Goal: Task Accomplishment & Management: Complete application form

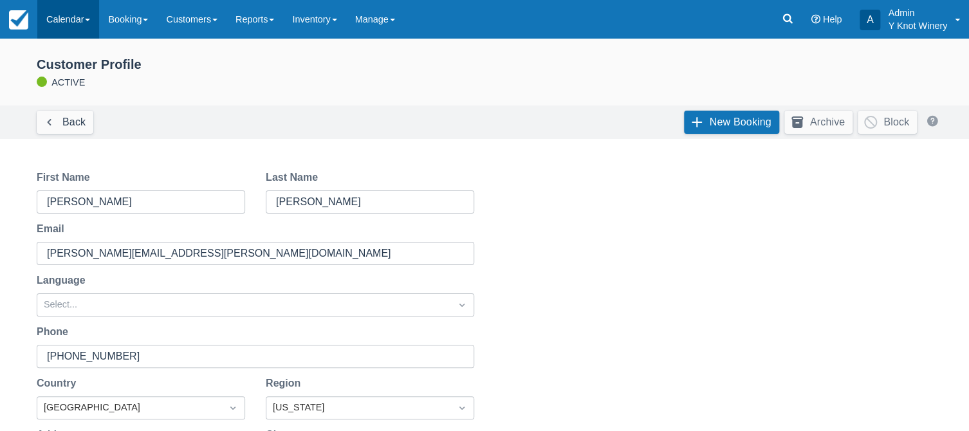
click at [90, 20] on span at bounding box center [87, 20] width 5 height 3
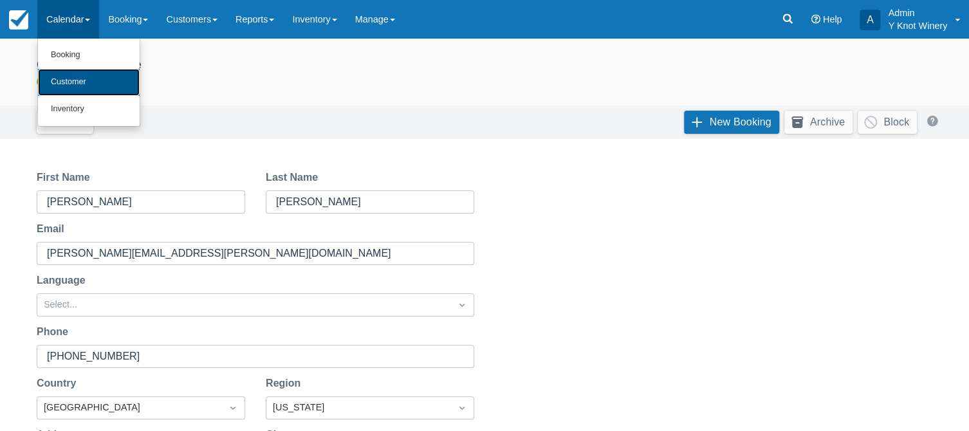
click at [84, 87] on link "Customer" at bounding box center [89, 82] width 102 height 27
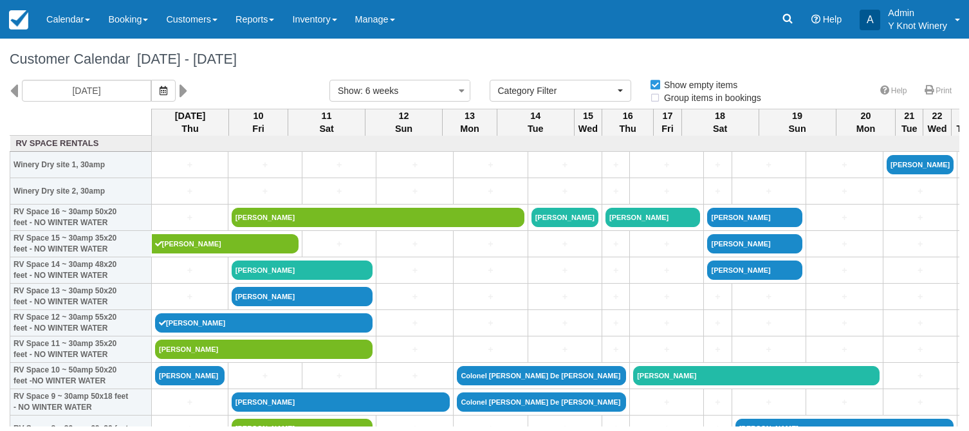
select select
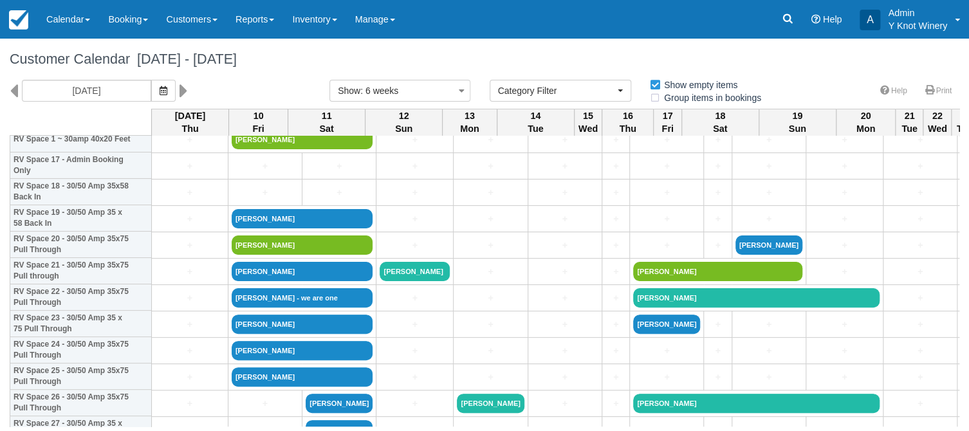
scroll to position [470, 0]
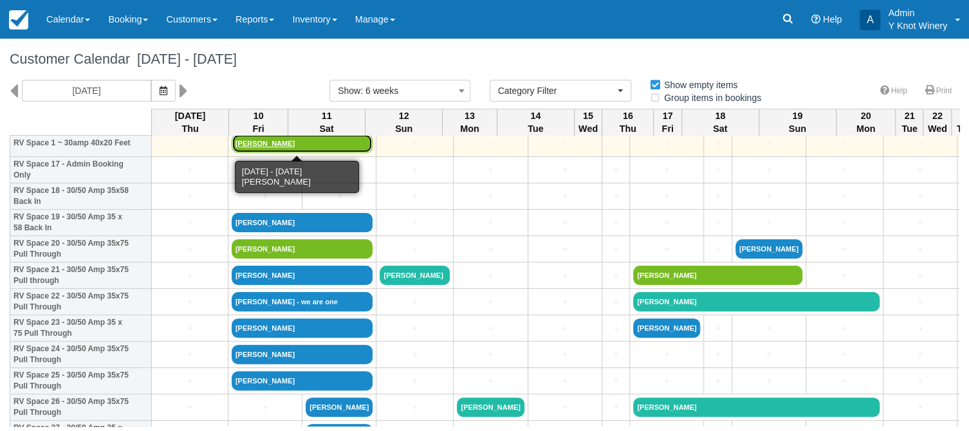
click at [259, 146] on link "Frank ruffinz" at bounding box center [303, 143] width 142 height 19
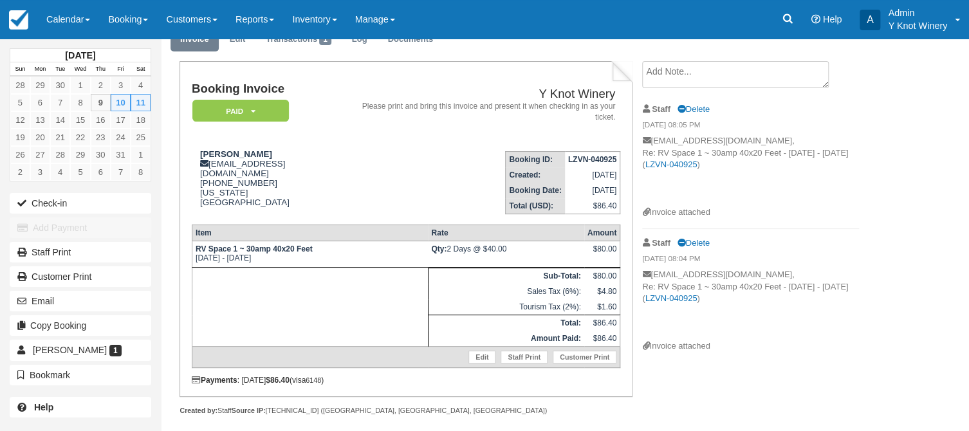
scroll to position [54, 0]
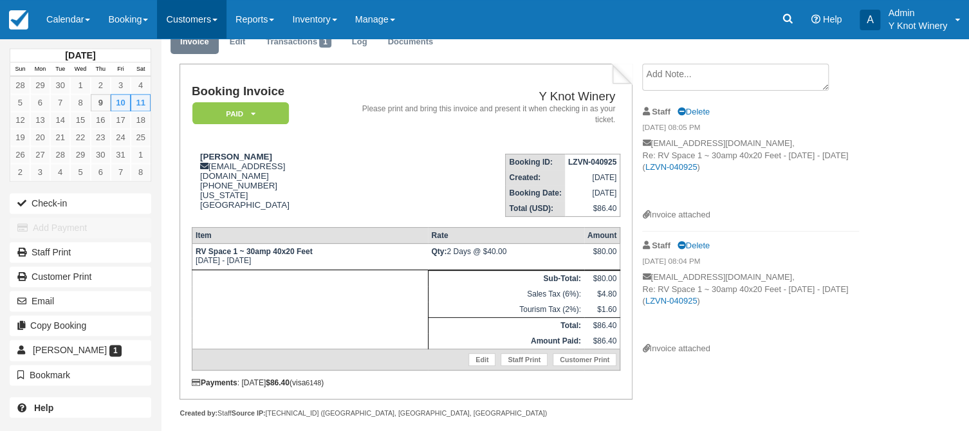
click at [225, 17] on link "Customers" at bounding box center [191, 19] width 69 height 39
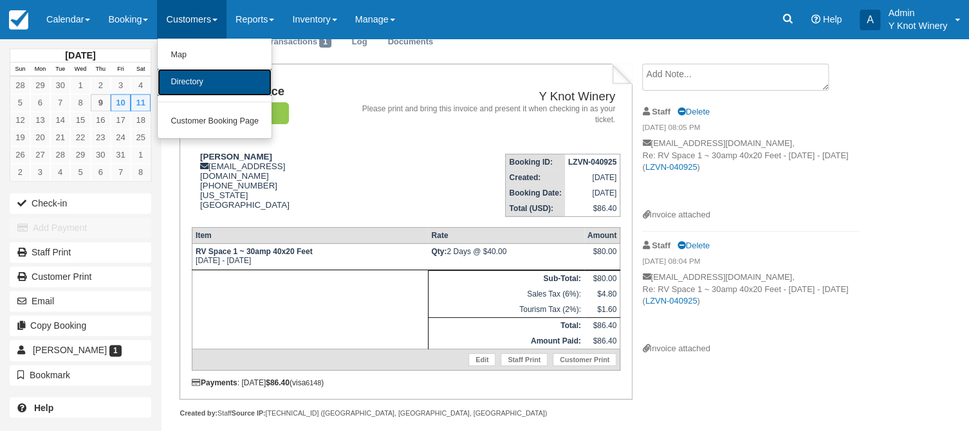
click at [216, 82] on link "Directory" at bounding box center [215, 82] width 114 height 27
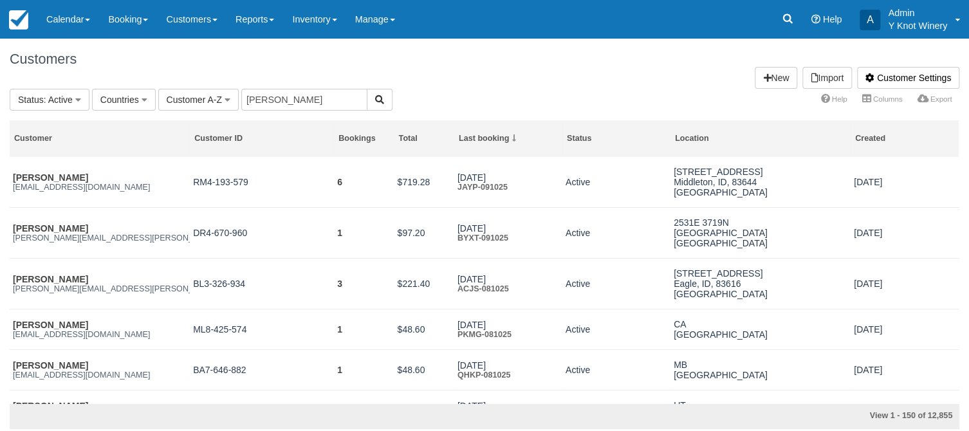
type input "[PERSON_NAME]"
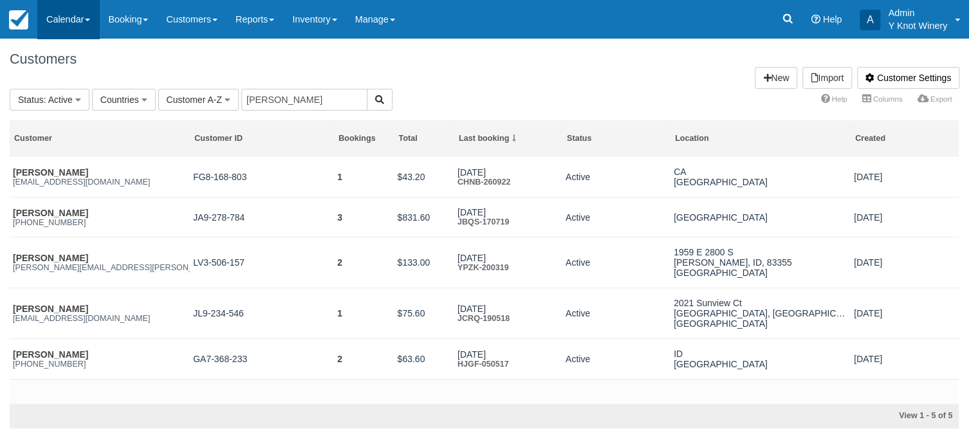
click at [87, 21] on link "Calendar" at bounding box center [68, 19] width 62 height 39
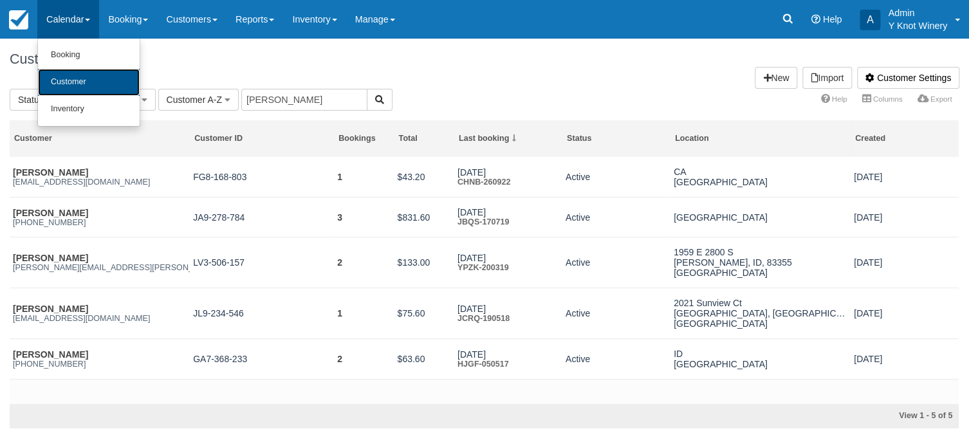
click at [86, 76] on link "Customer" at bounding box center [89, 82] width 102 height 27
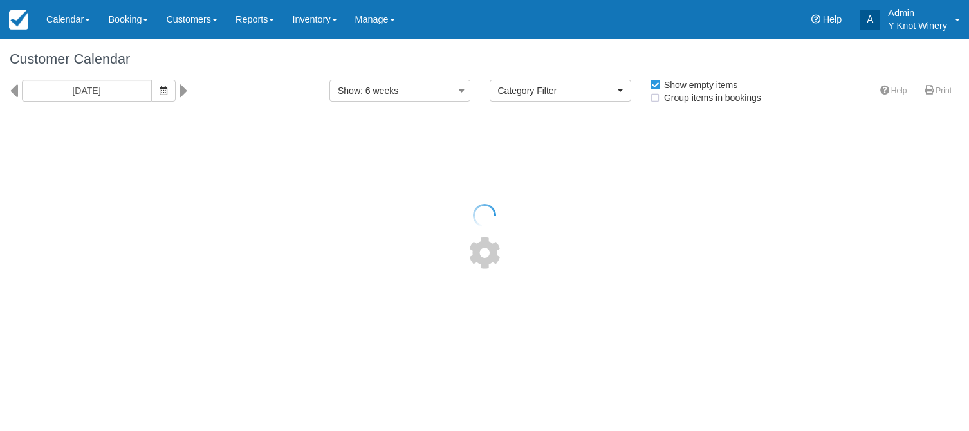
select select
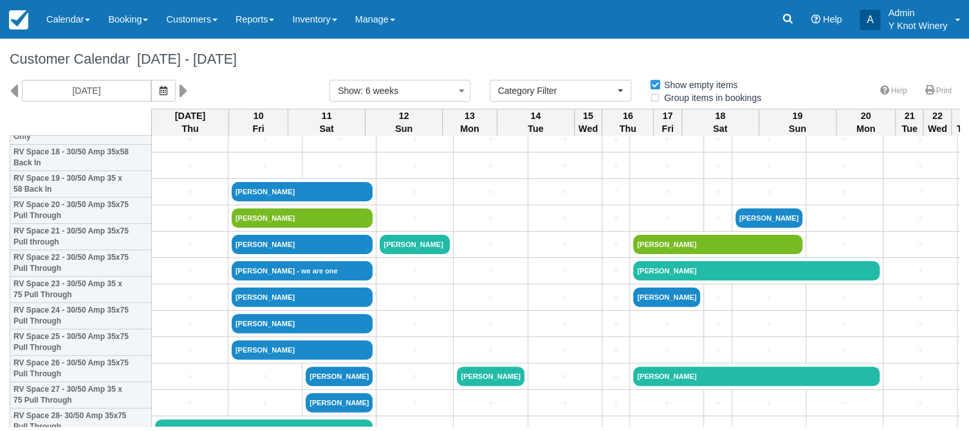
scroll to position [508, 0]
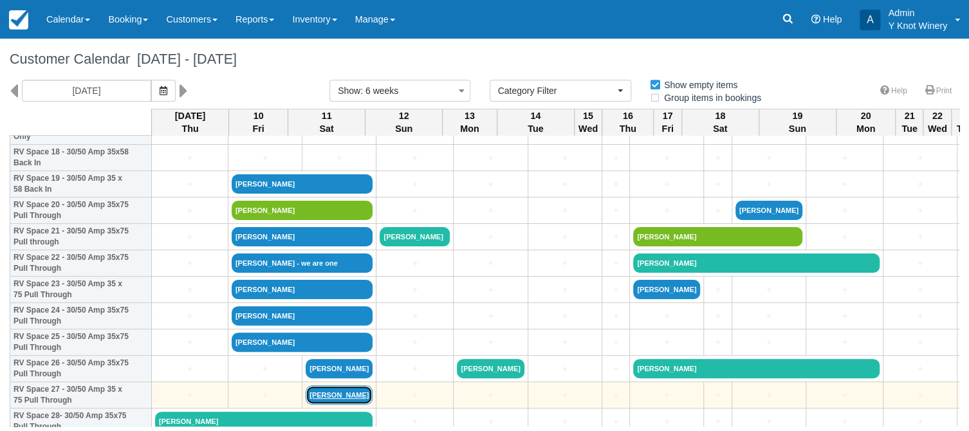
click at [319, 398] on link "[PERSON_NAME]" at bounding box center [339, 394] width 67 height 19
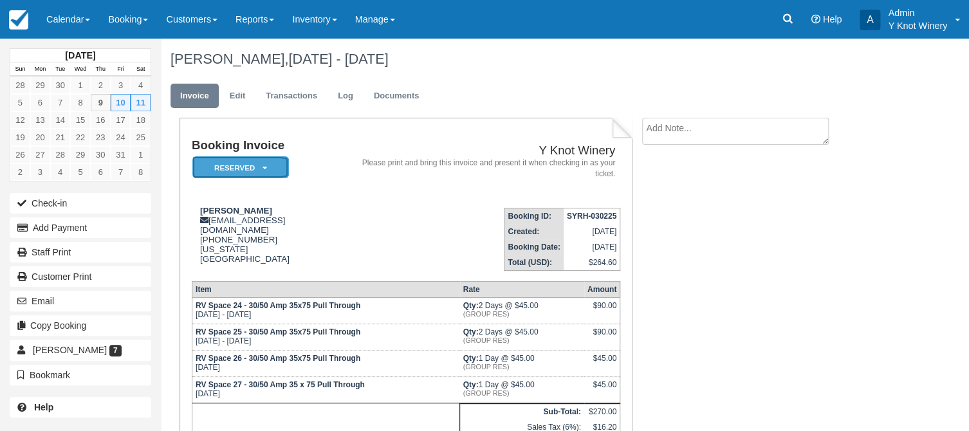
click at [262, 167] on em "Reserved" at bounding box center [240, 167] width 97 height 23
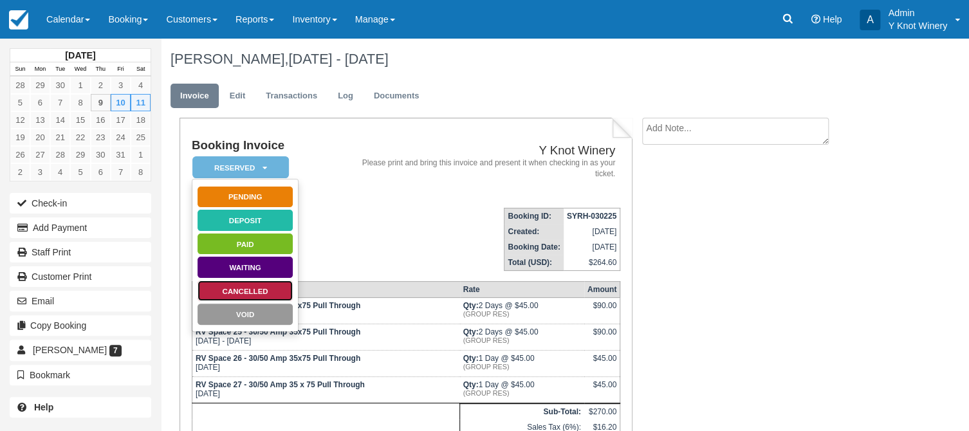
click at [261, 292] on link "Cancelled" at bounding box center [245, 291] width 97 height 23
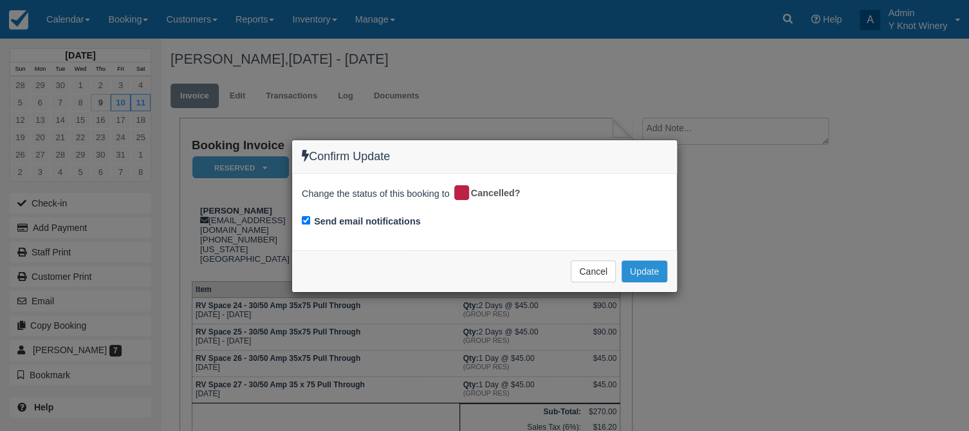
click at [647, 269] on button "Update" at bounding box center [645, 272] width 46 height 22
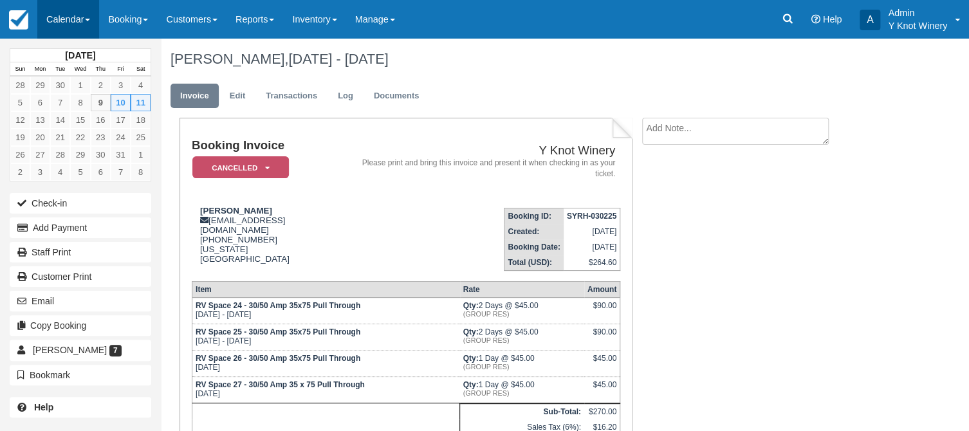
click at [98, 22] on link "Calendar" at bounding box center [68, 19] width 62 height 39
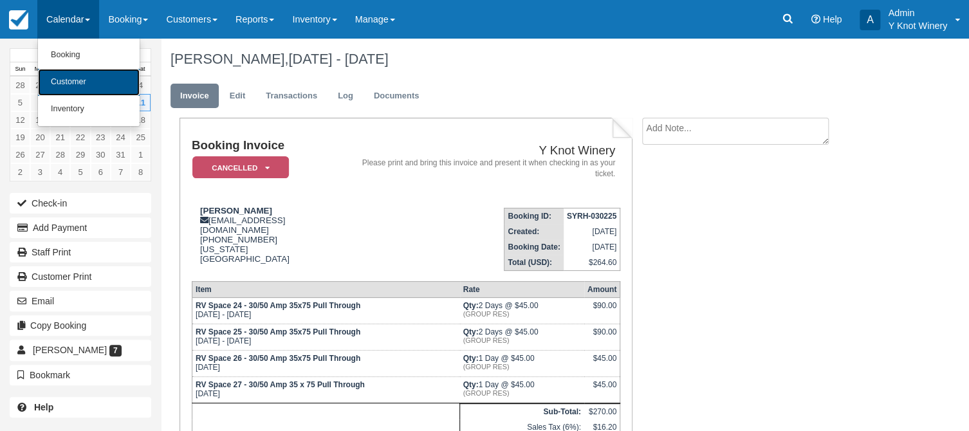
click at [82, 77] on link "Customer" at bounding box center [89, 82] width 102 height 27
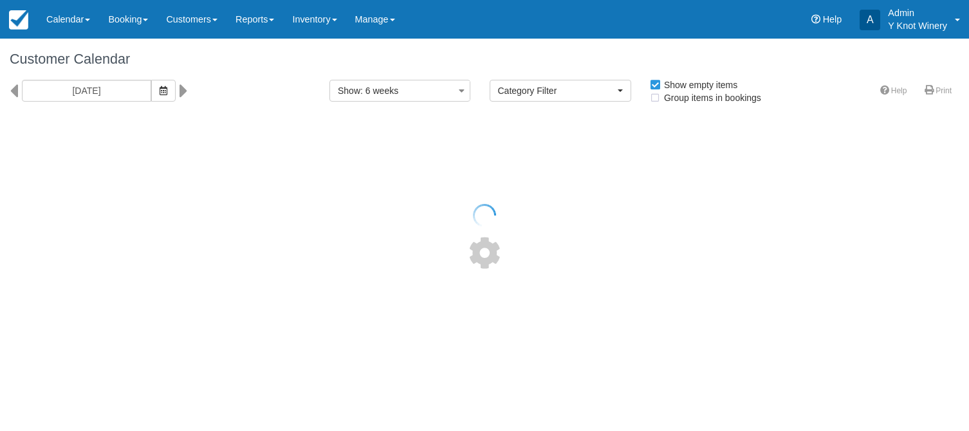
select select
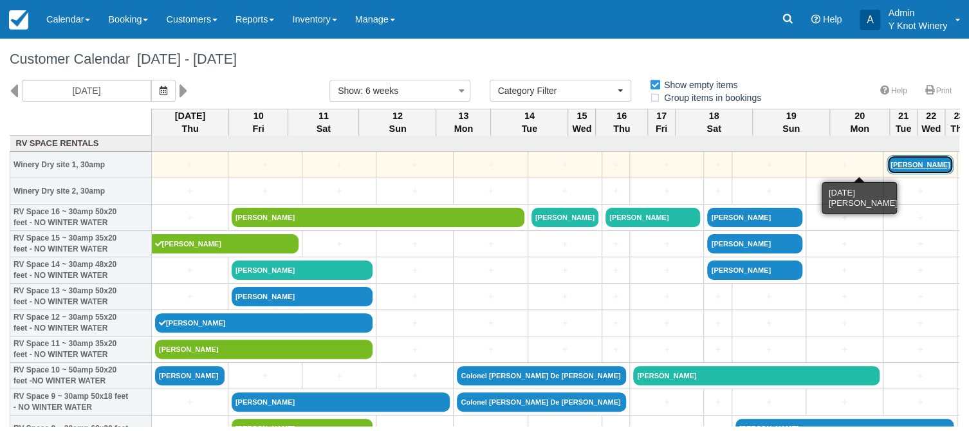
click at [887, 165] on link "[PERSON_NAME]" at bounding box center [920, 164] width 67 height 19
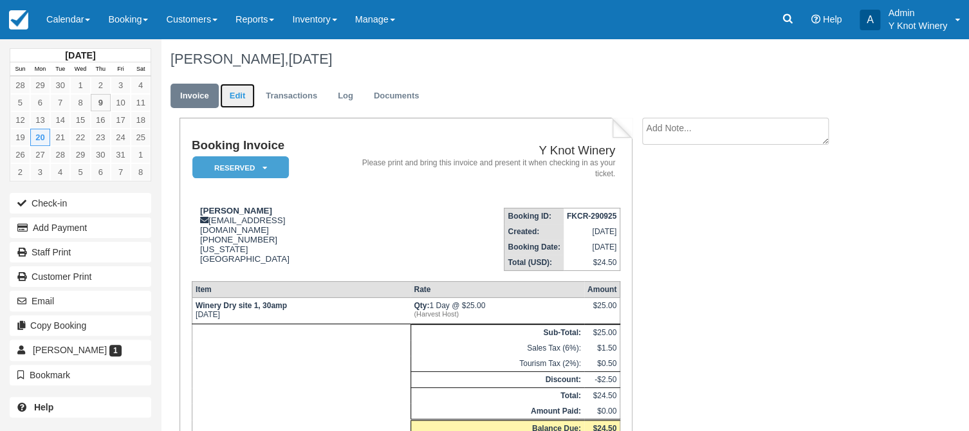
click at [233, 86] on link "Edit" at bounding box center [237, 96] width 35 height 25
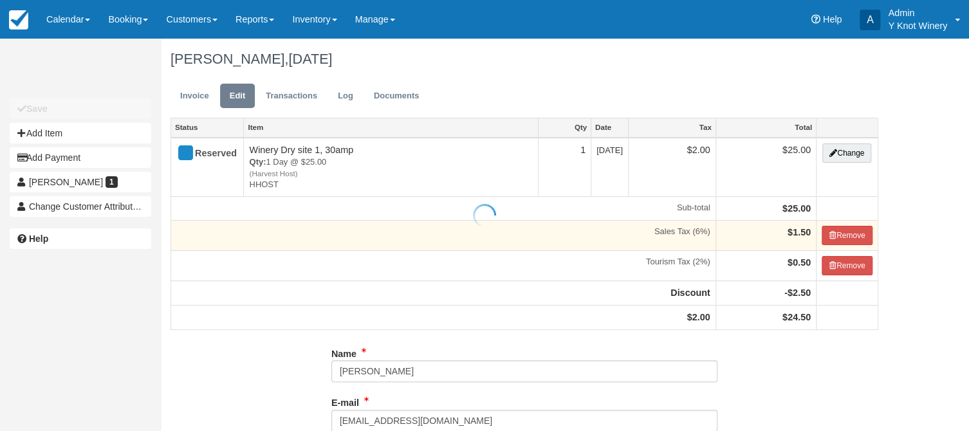
type input "+14068617315"
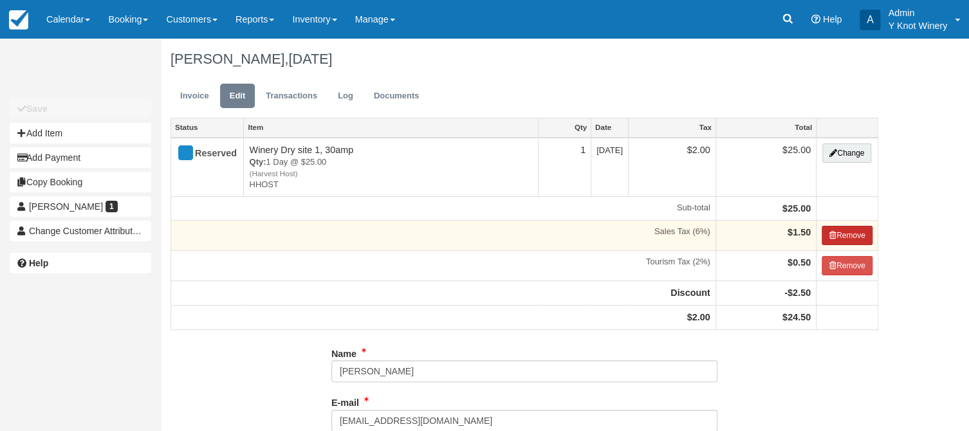
type input "(406) 861-7315"
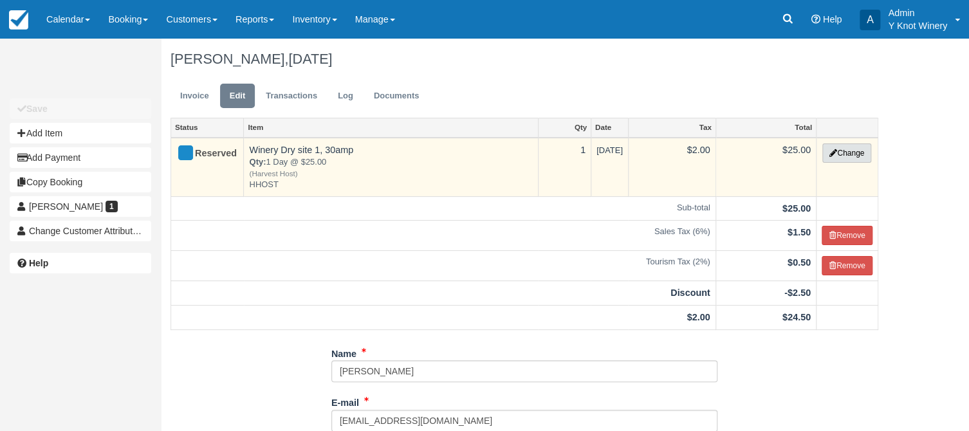
click at [848, 157] on button "Change" at bounding box center [846, 152] width 49 height 19
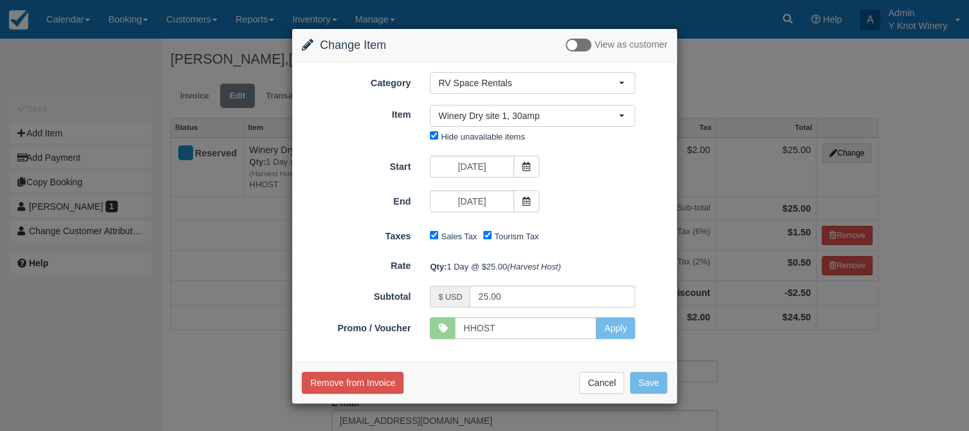
click at [882, 389] on div "Change Item Add Item View as customer Category RV Space Rentals Event Reservati…" at bounding box center [484, 215] width 969 height 431
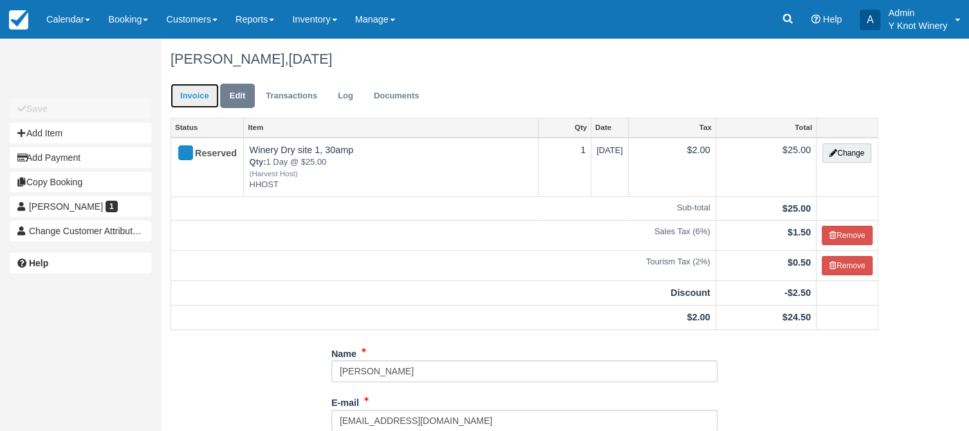
click at [194, 98] on link "Invoice" at bounding box center [195, 96] width 48 height 25
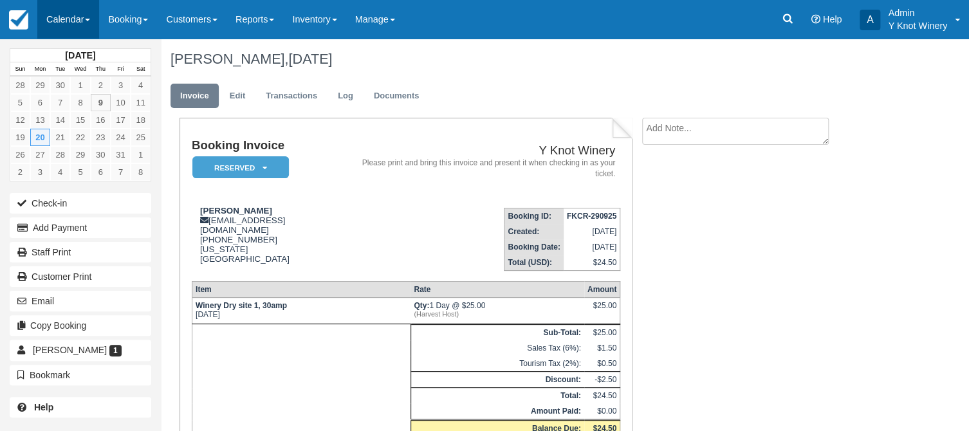
click at [90, 21] on span at bounding box center [87, 20] width 5 height 3
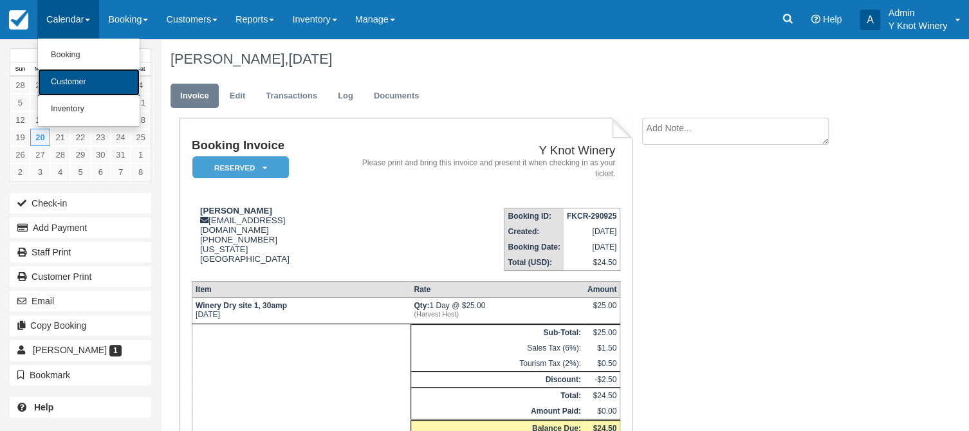
click at [86, 91] on link "Customer" at bounding box center [89, 82] width 102 height 27
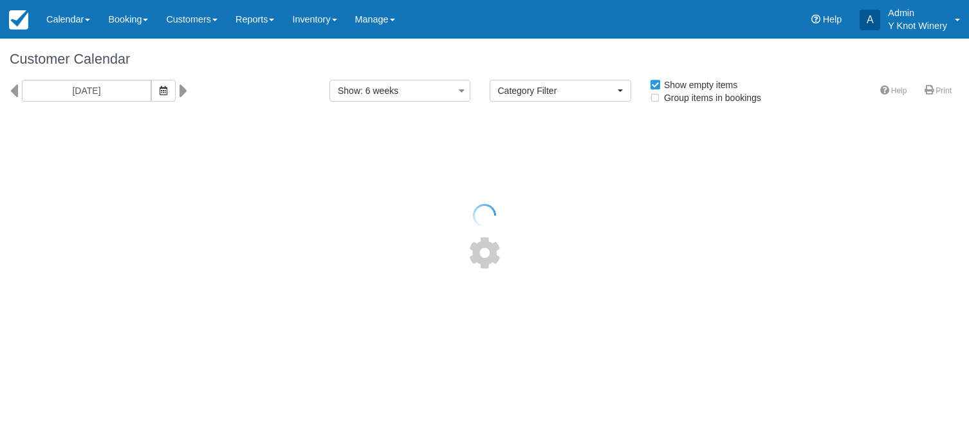
select select
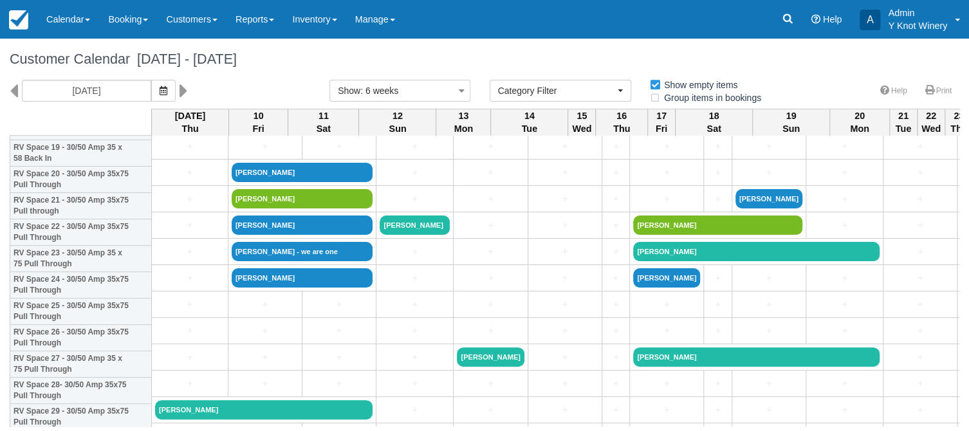
scroll to position [555, 0]
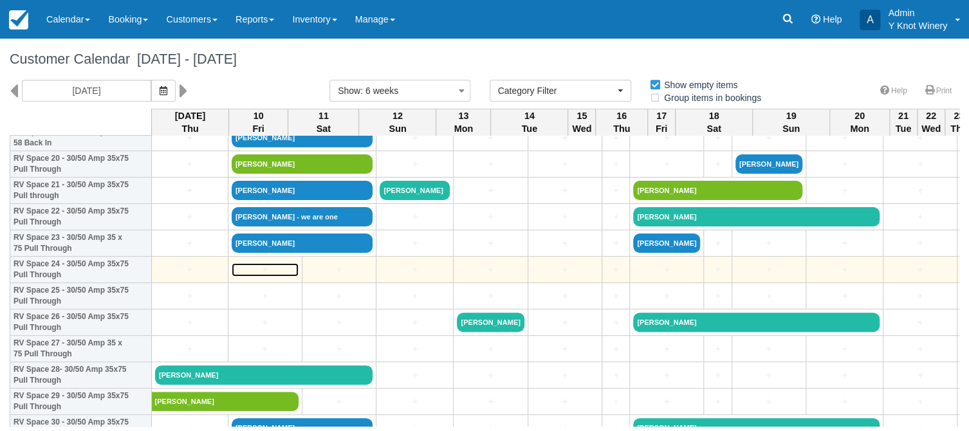
click at [244, 273] on link "+" at bounding box center [265, 270] width 67 height 14
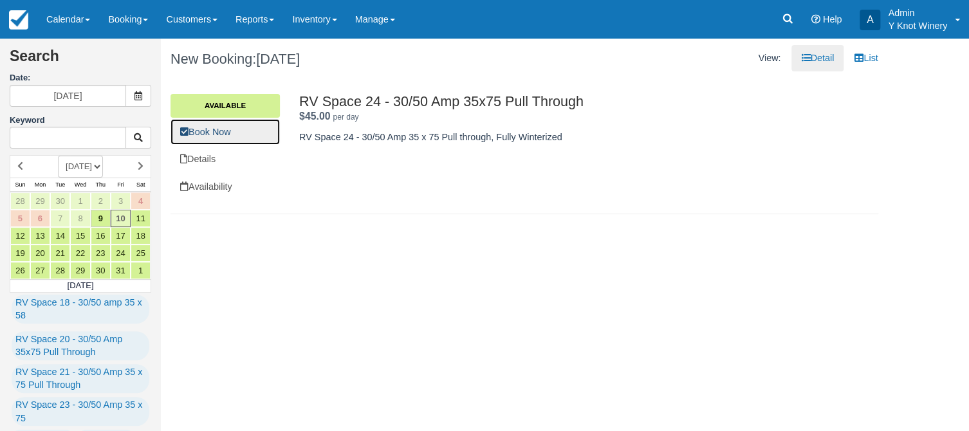
drag, startPoint x: 212, startPoint y: 133, endPoint x: 634, endPoint y: 169, distance: 423.0
click at [215, 133] on link "Book Now" at bounding box center [225, 132] width 109 height 26
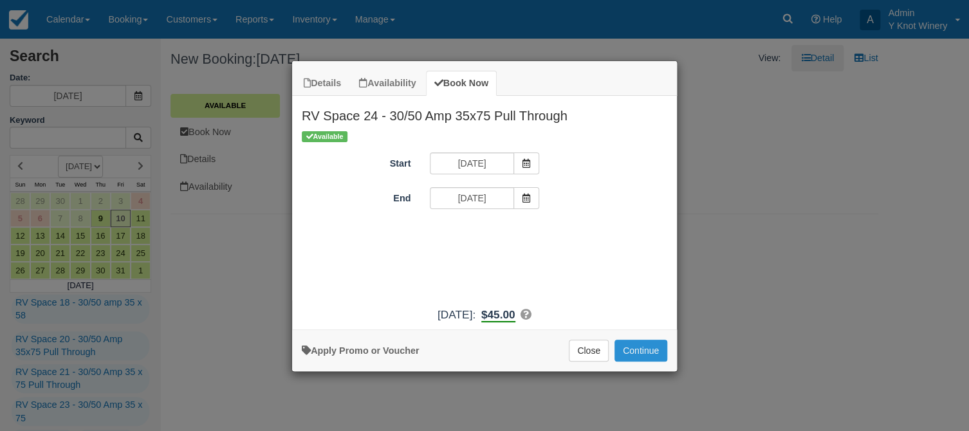
click at [640, 352] on button "Continue" at bounding box center [640, 351] width 53 height 22
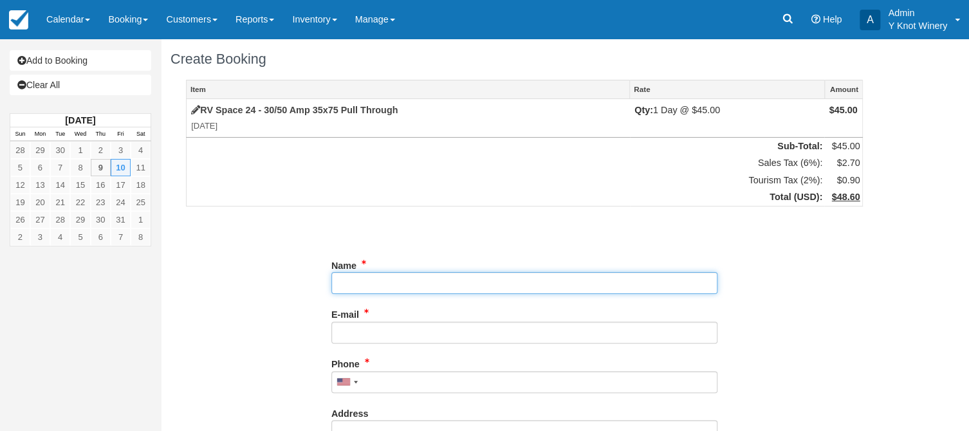
click at [362, 286] on input "Name" at bounding box center [524, 283] width 386 height 22
type input "[PERSON_NAME]"
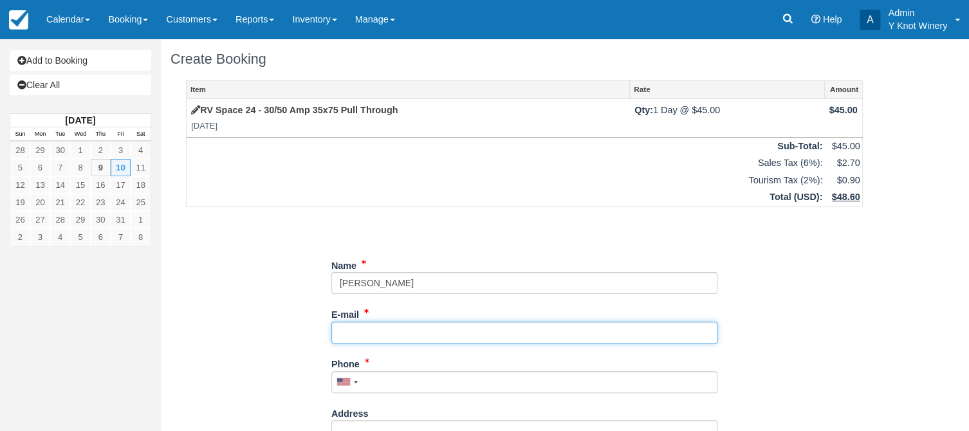
click at [378, 329] on input "E-mail" at bounding box center [524, 333] width 386 height 22
type input "VicKuebler@gmail.com"
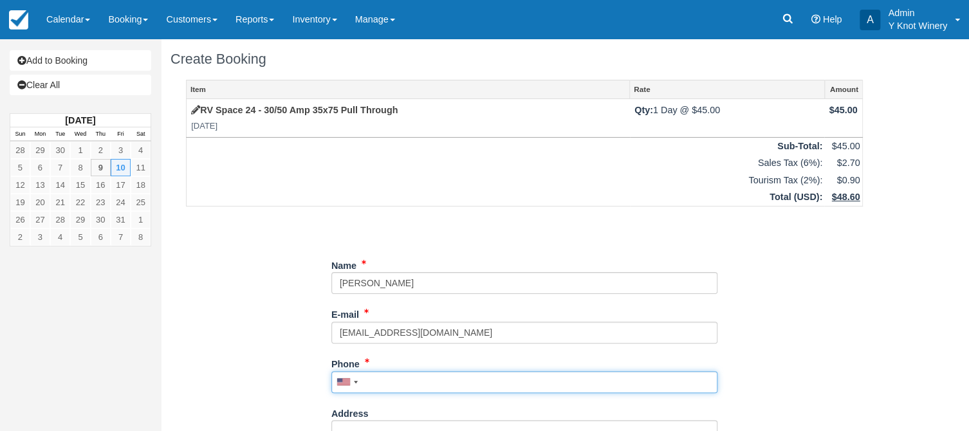
click at [378, 380] on input "Phone" at bounding box center [524, 382] width 386 height 22
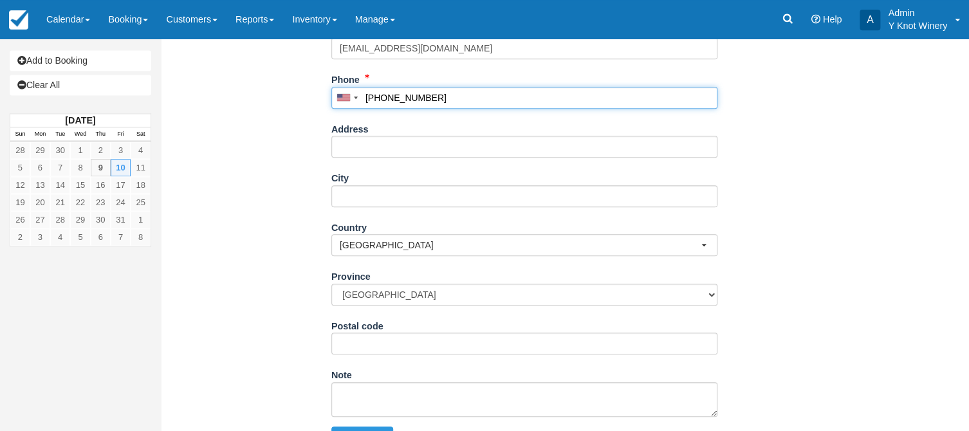
scroll to position [285, 0]
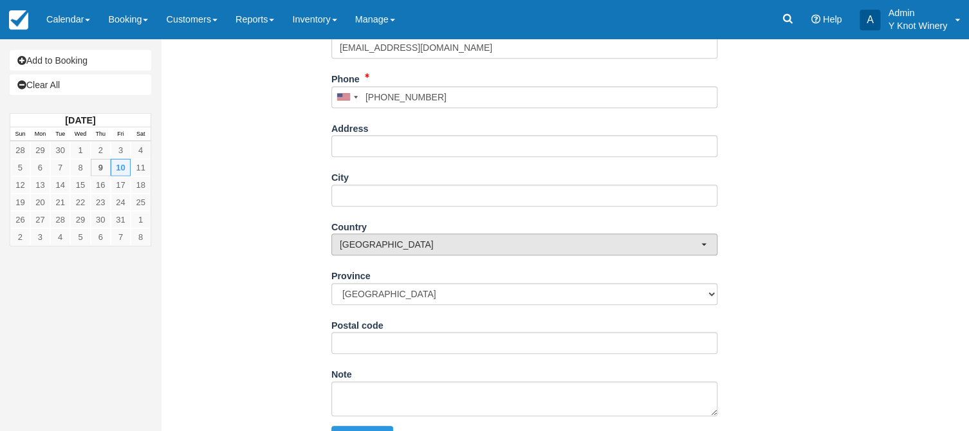
type input "(208) 484-3352"
click at [707, 245] on button "Canada" at bounding box center [524, 245] width 386 height 22
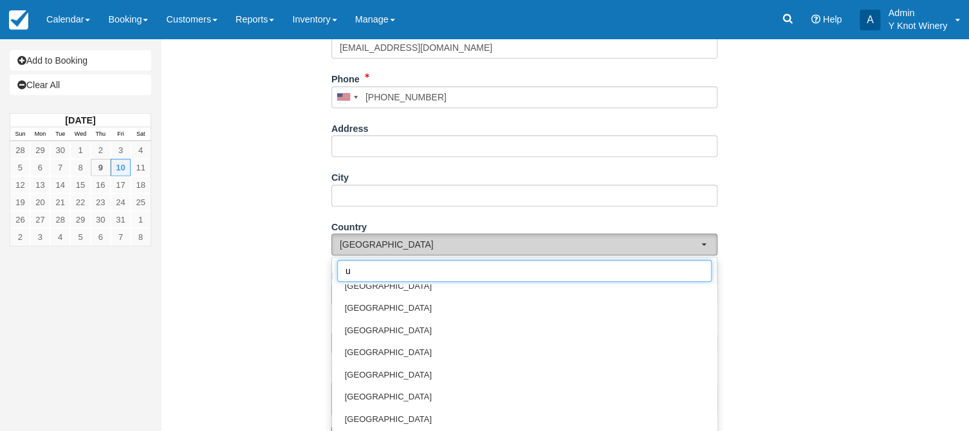
scroll to position [0, 0]
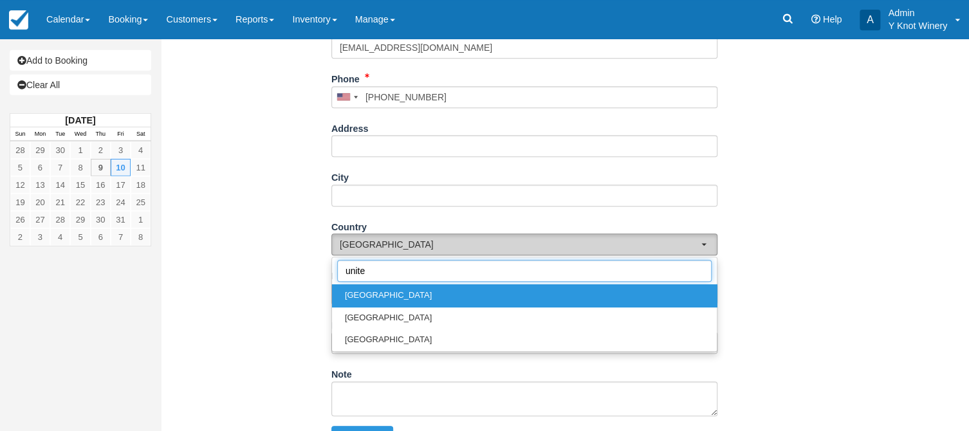
type input "united"
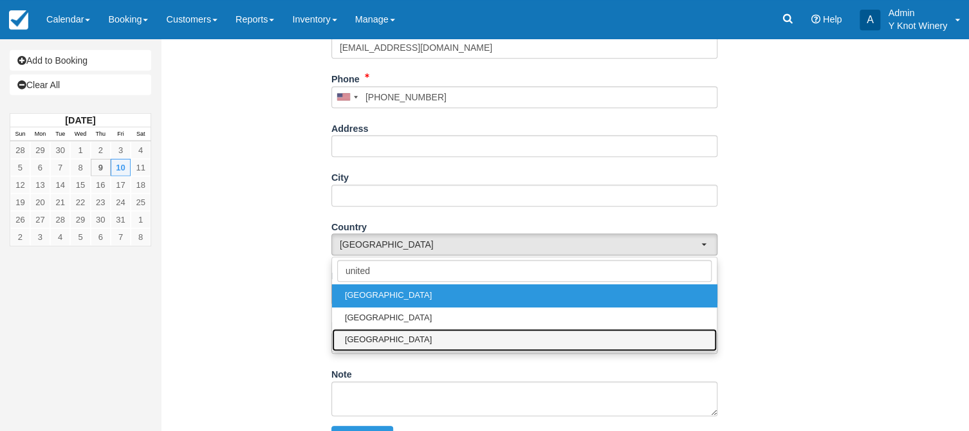
click at [596, 330] on link "[GEOGRAPHIC_DATA]" at bounding box center [524, 340] width 385 height 23
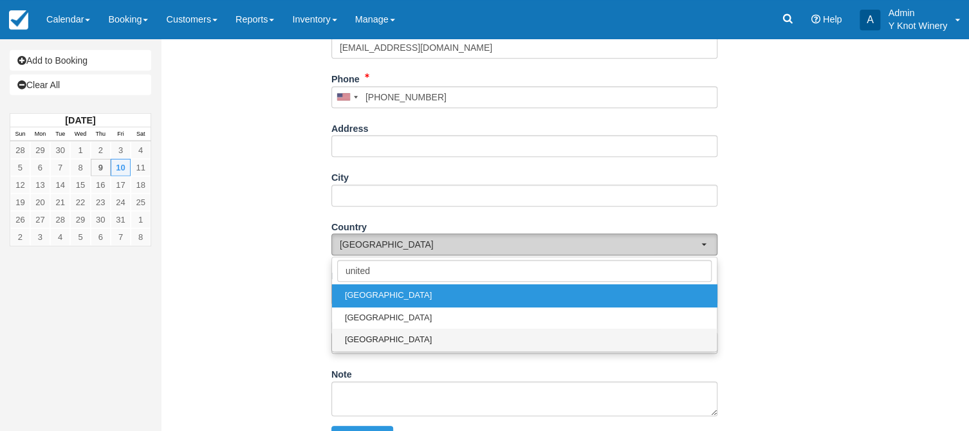
select select "US"
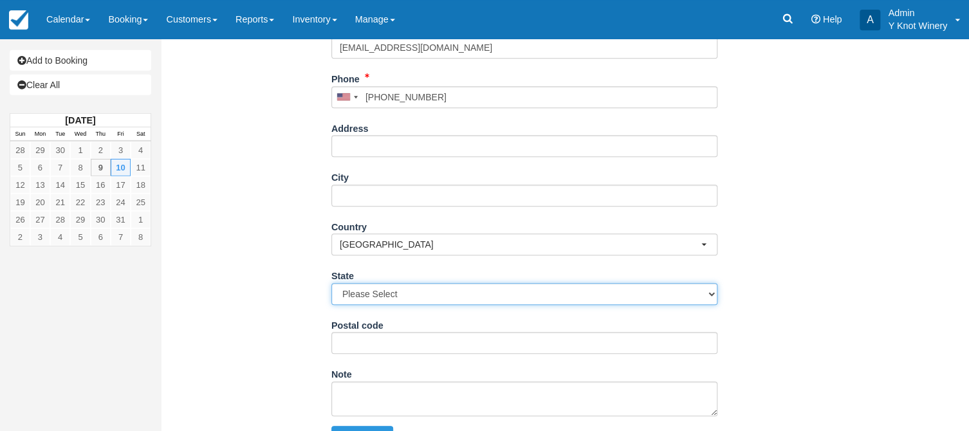
click at [331, 283] on select "Please Select Alabama Alaska Arizona Arkansas California Colorado Connecticut D…" at bounding box center [524, 294] width 386 height 22
select select "ID"
click option "[US_STATE]" at bounding box center [0, 0] width 0 height 0
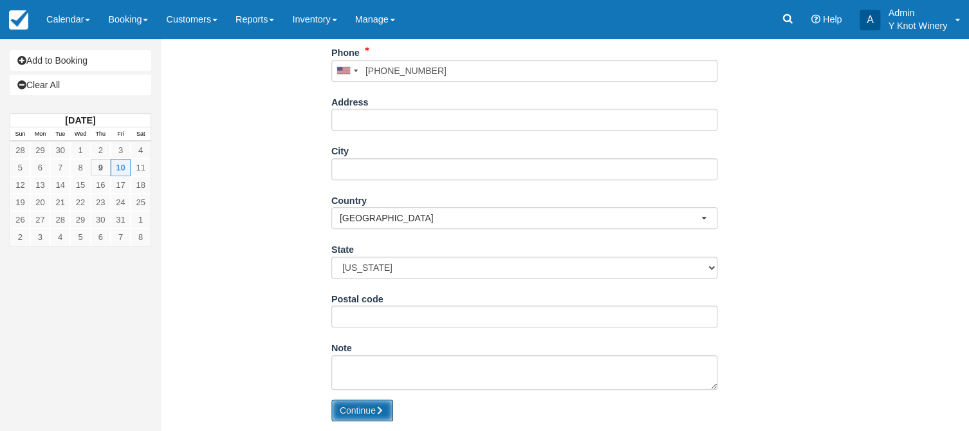
click at [362, 410] on button "Continue" at bounding box center [362, 411] width 62 height 22
type input "+12084843352"
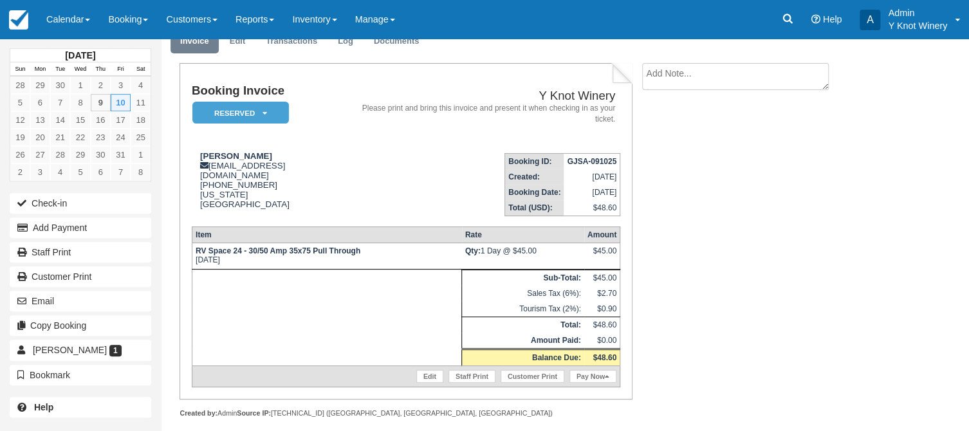
scroll to position [55, 0]
